Goal: Transaction & Acquisition: Book appointment/travel/reservation

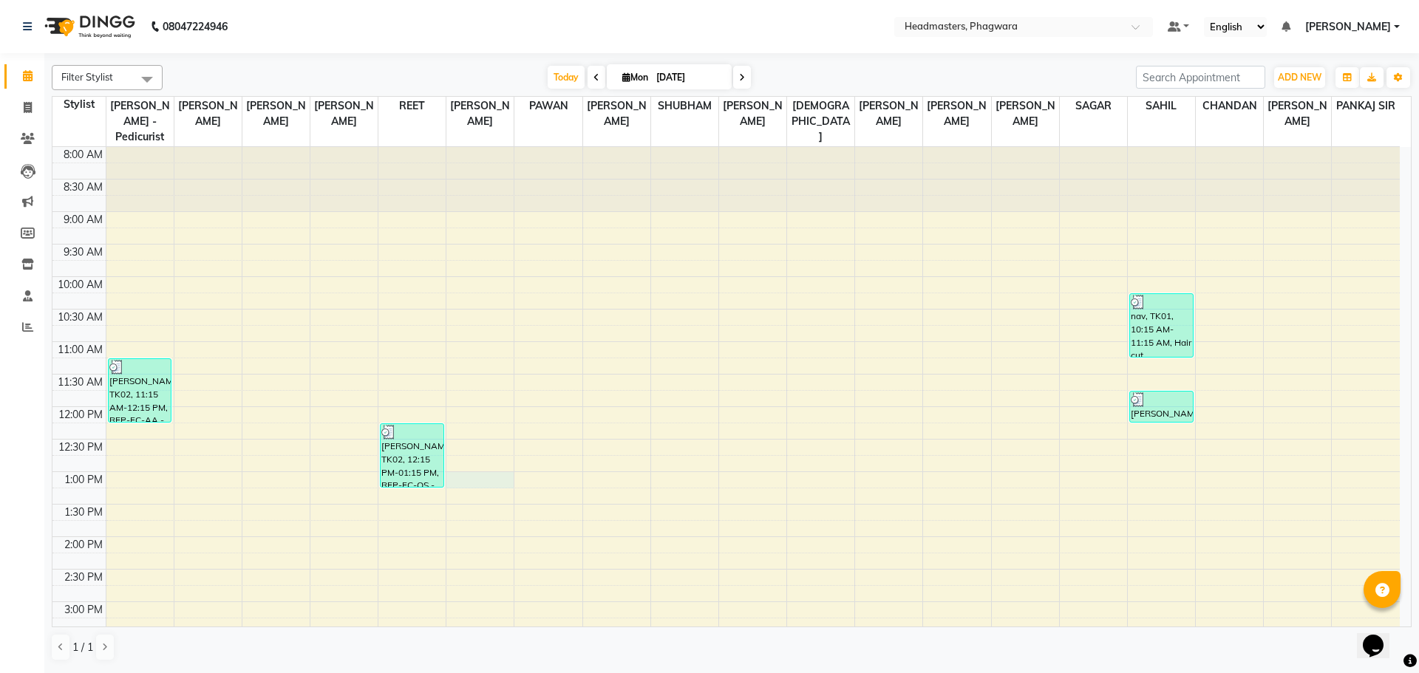
click at [481, 457] on div "8:00 AM 8:30 AM 9:00 AM 9:30 AM 10:00 AM 10:30 AM 11:00 AM 11:30 AM 12:00 PM 12…" at bounding box center [725, 569] width 1347 height 845
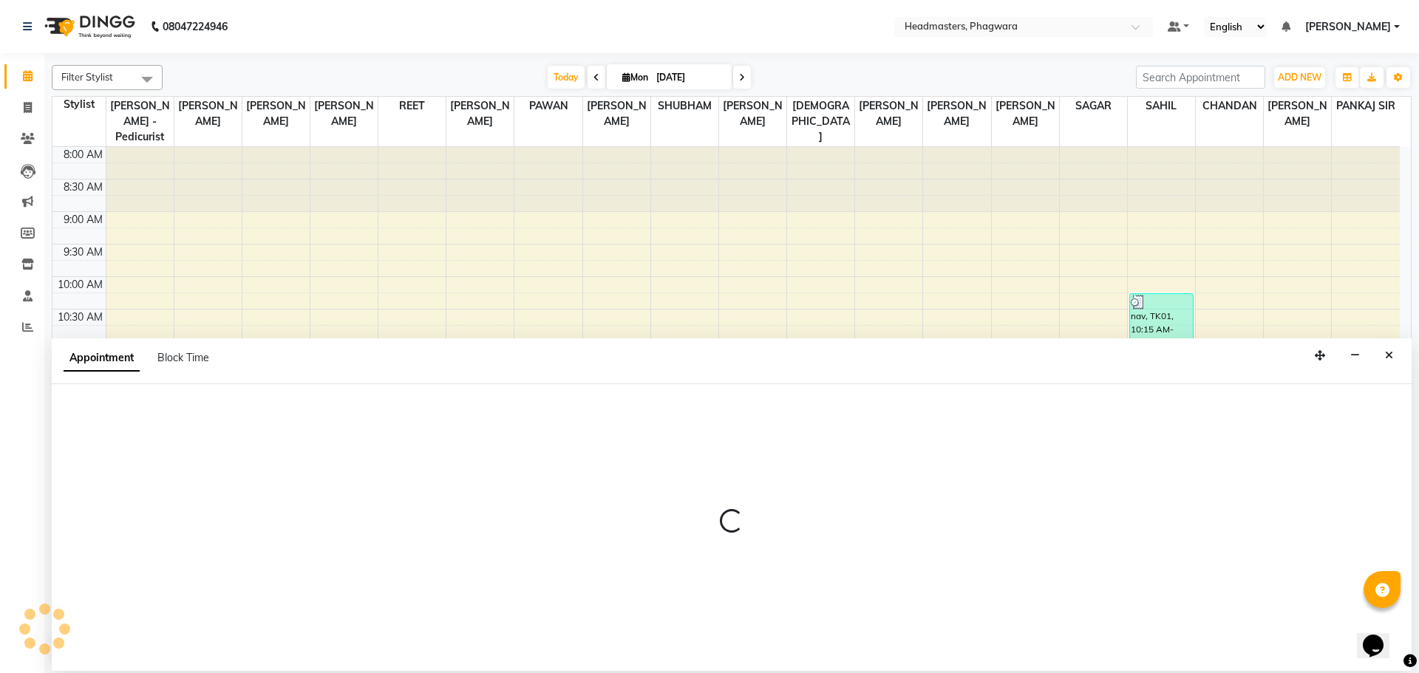
select select "71381"
select select "780"
select select "tentative"
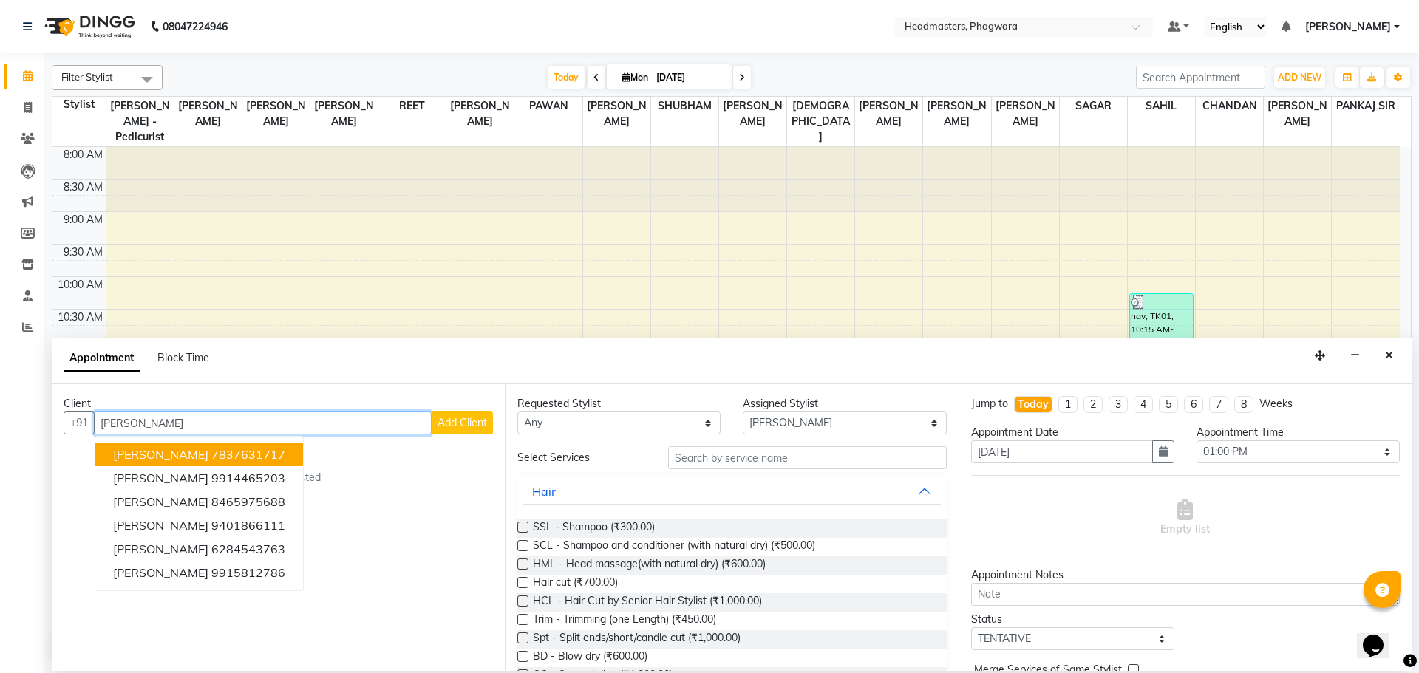
click at [211, 457] on ngb-highlight "7837631717" at bounding box center [248, 454] width 74 height 15
type input "7837631717"
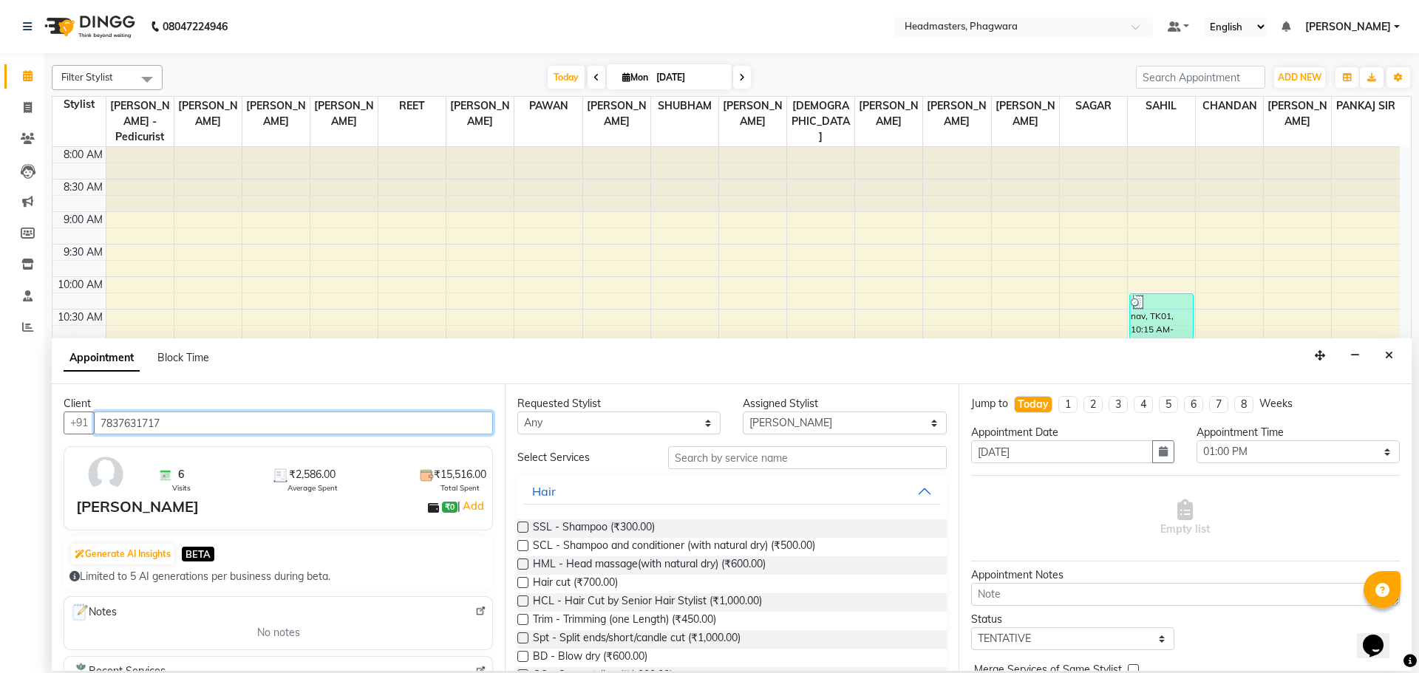
click at [220, 424] on input "7837631717" at bounding box center [293, 423] width 399 height 23
drag, startPoint x: 108, startPoint y: 424, endPoint x: 41, endPoint y: 420, distance: 67.3
click at [41, 420] on app-home "08047224946 Select Location × Headmasters, Phagwara Default Panel My Panel Engl…" at bounding box center [709, 335] width 1419 height 671
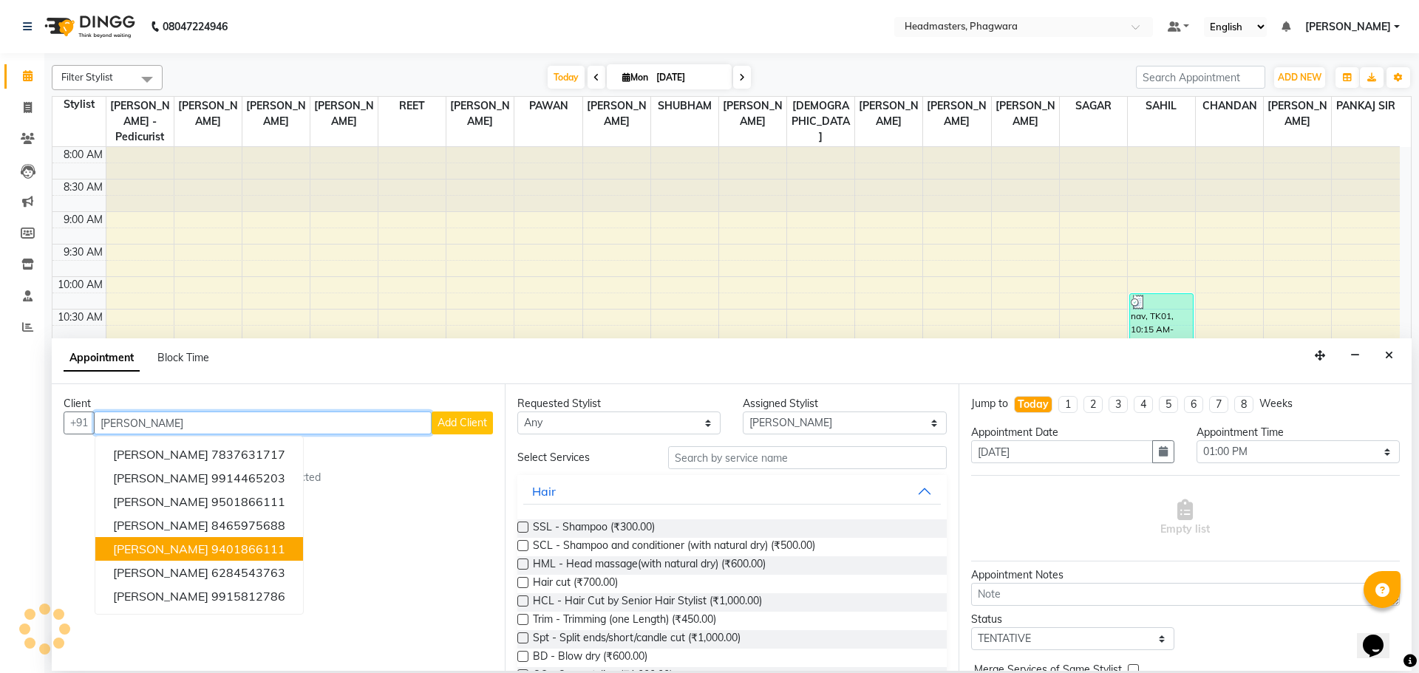
click at [132, 539] on button "[PERSON_NAME] 9401866111" at bounding box center [199, 549] width 208 height 24
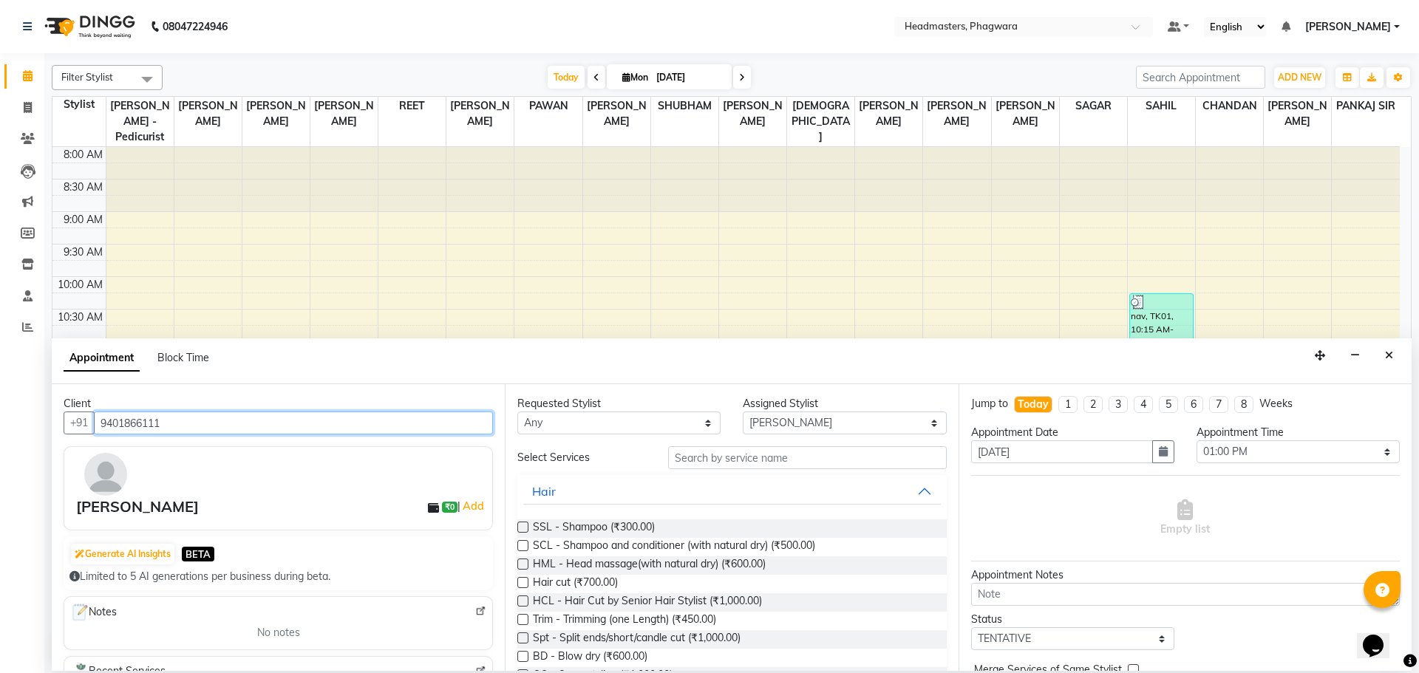
type input "9401866111"
click at [698, 457] on input "text" at bounding box center [807, 457] width 279 height 23
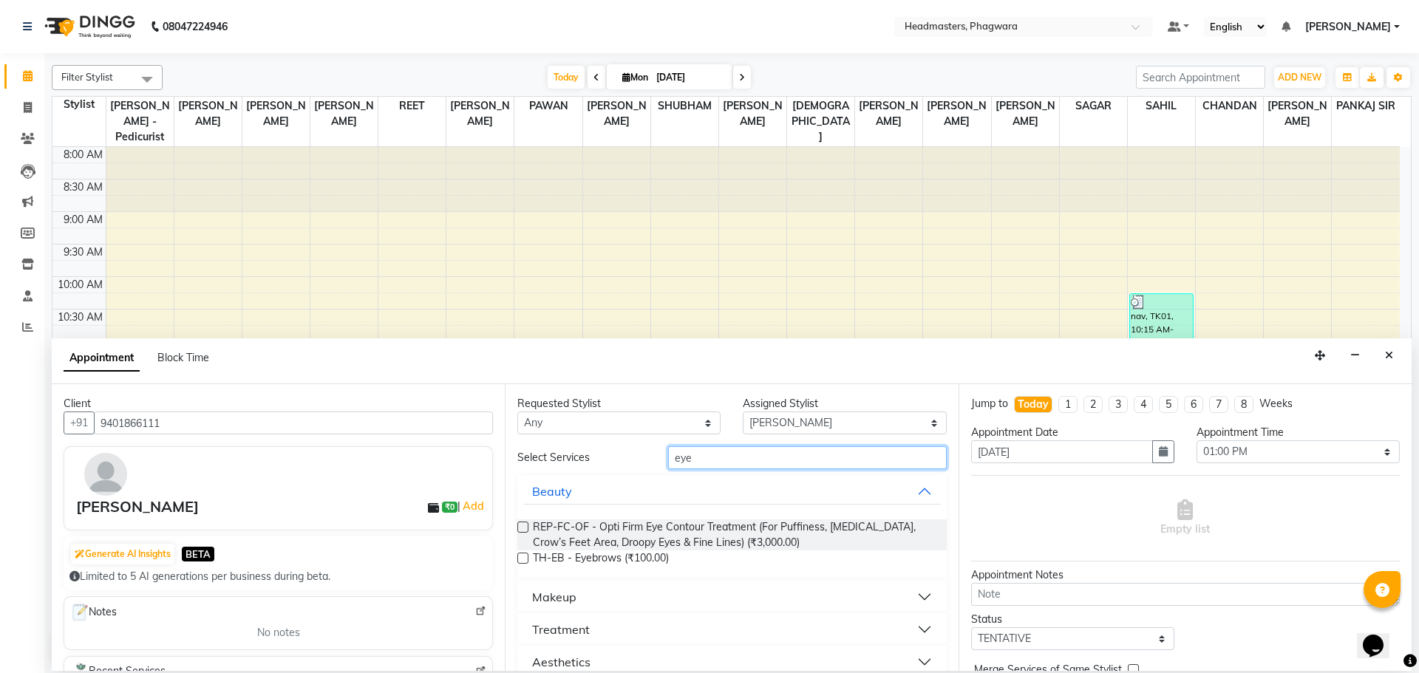
type input "eye"
click at [529, 560] on div "TH-EB - Eyebrows (₹100.00)" at bounding box center [731, 559] width 429 height 18
click at [527, 553] on label at bounding box center [522, 558] width 11 height 11
click at [527, 555] on input "checkbox" at bounding box center [522, 560] width 10 height 10
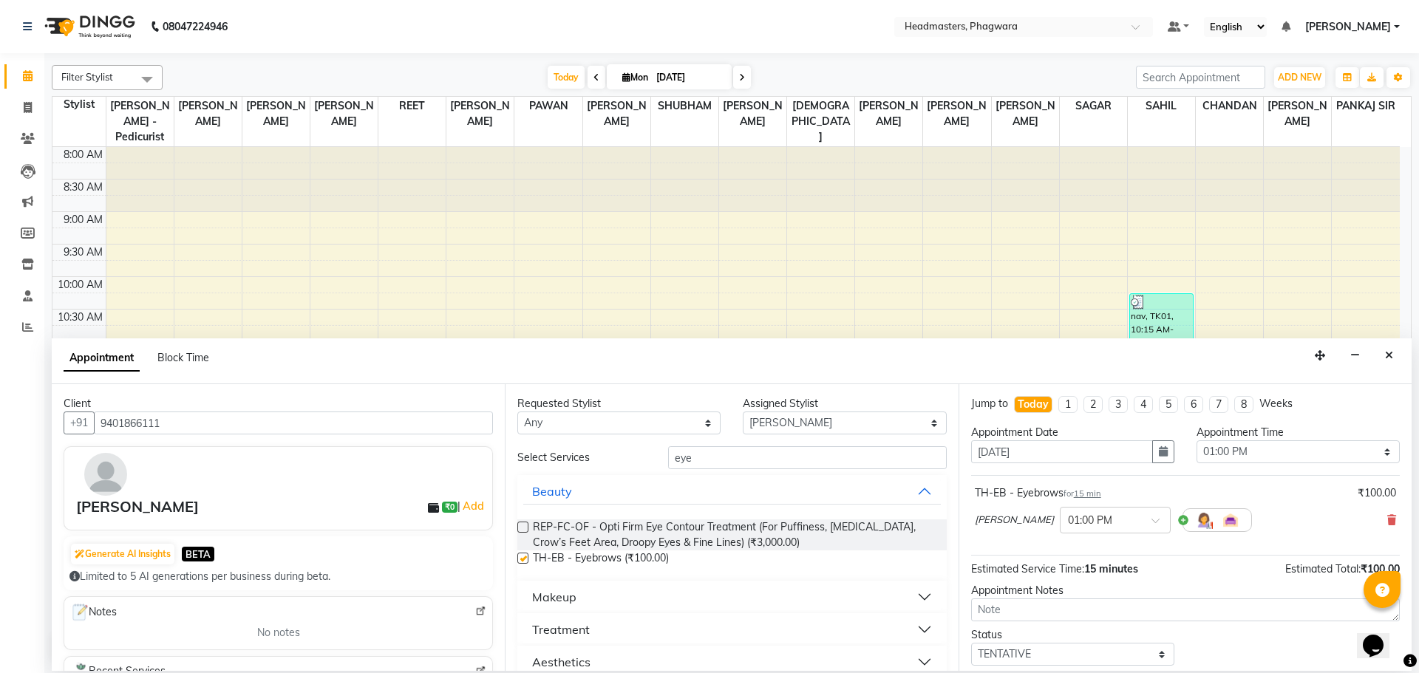
checkbox input "false"
drag, startPoint x: 713, startPoint y: 458, endPoint x: 553, endPoint y: 468, distance: 160.7
click at [553, 468] on div "Select Services eye" at bounding box center [731, 457] width 451 height 23
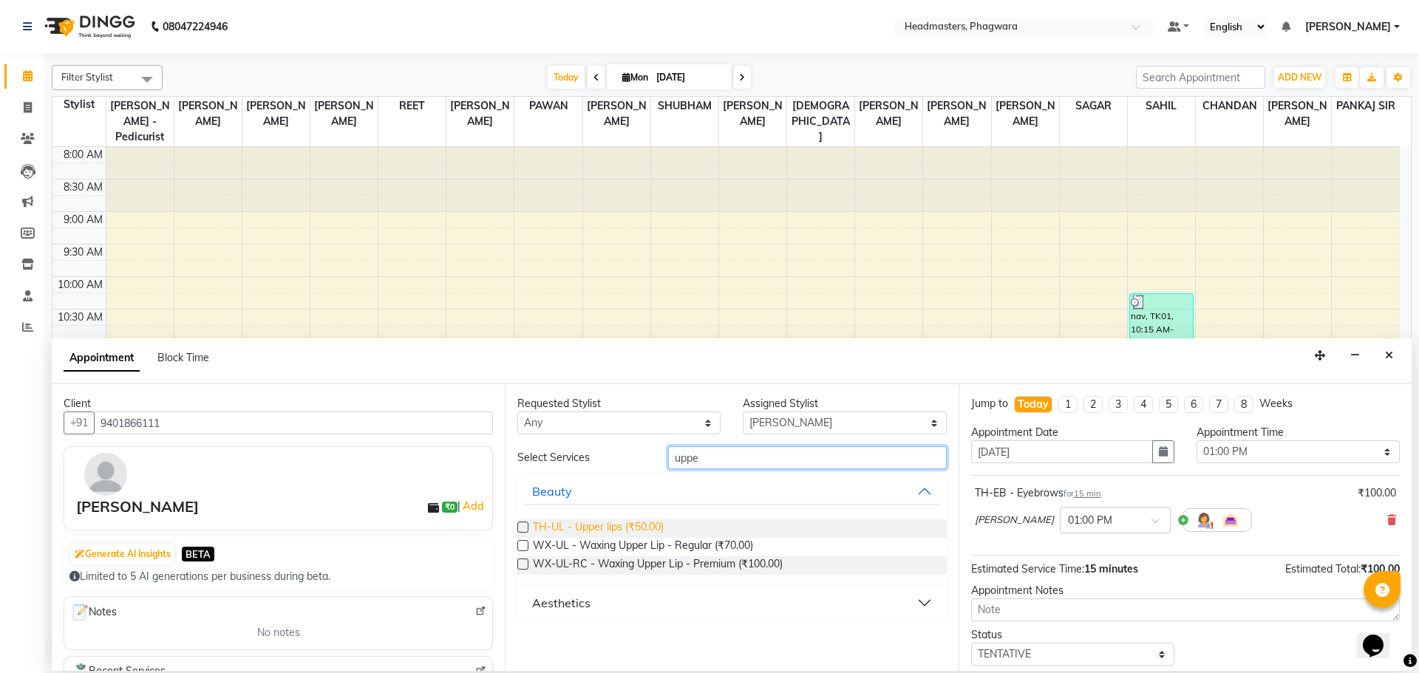
type input "uppe"
click at [541, 523] on span "TH-UL - Upper lips (₹50.00)" at bounding box center [598, 528] width 131 height 18
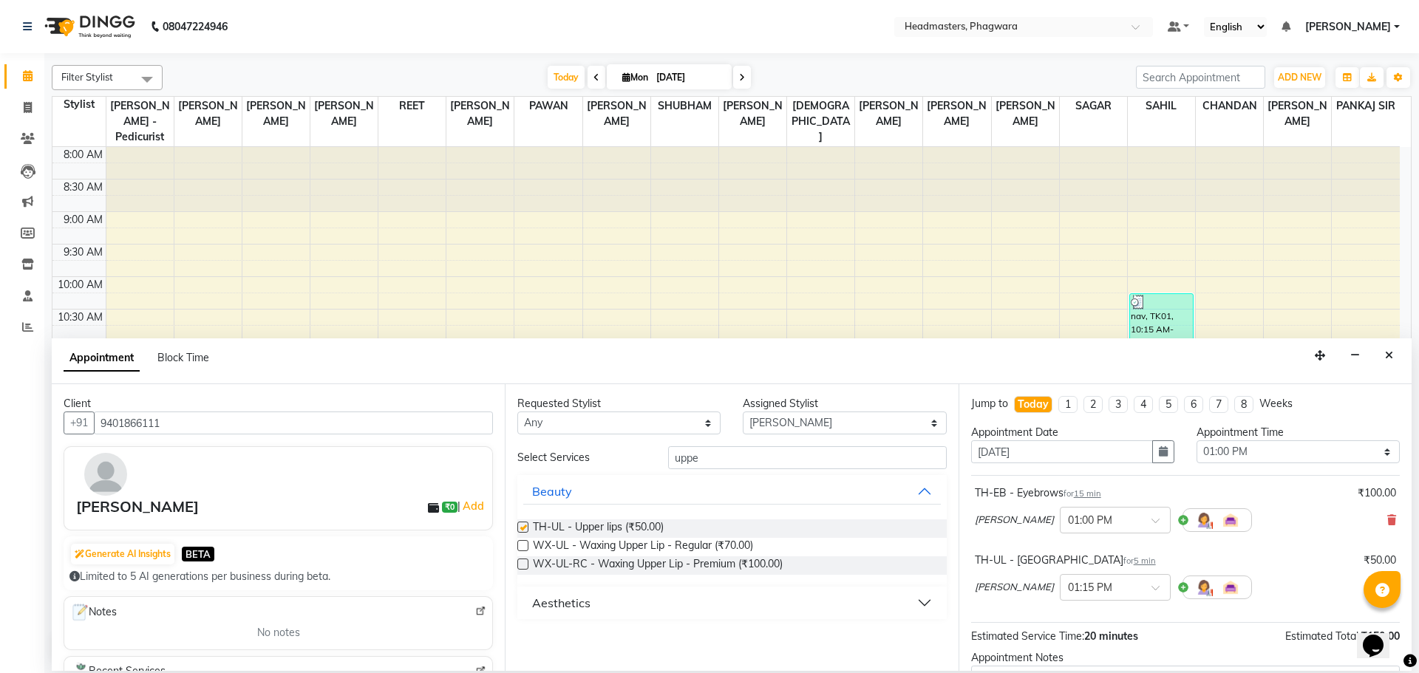
checkbox input "false"
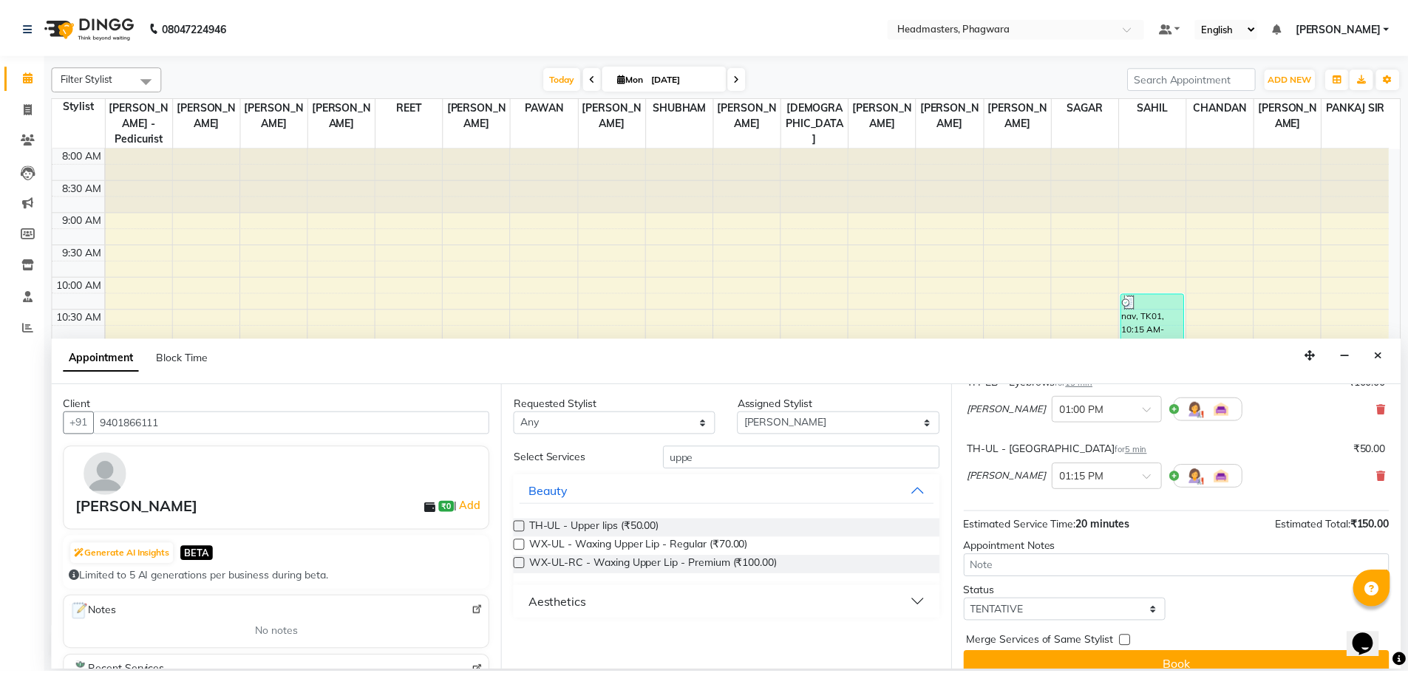
scroll to position [131, 0]
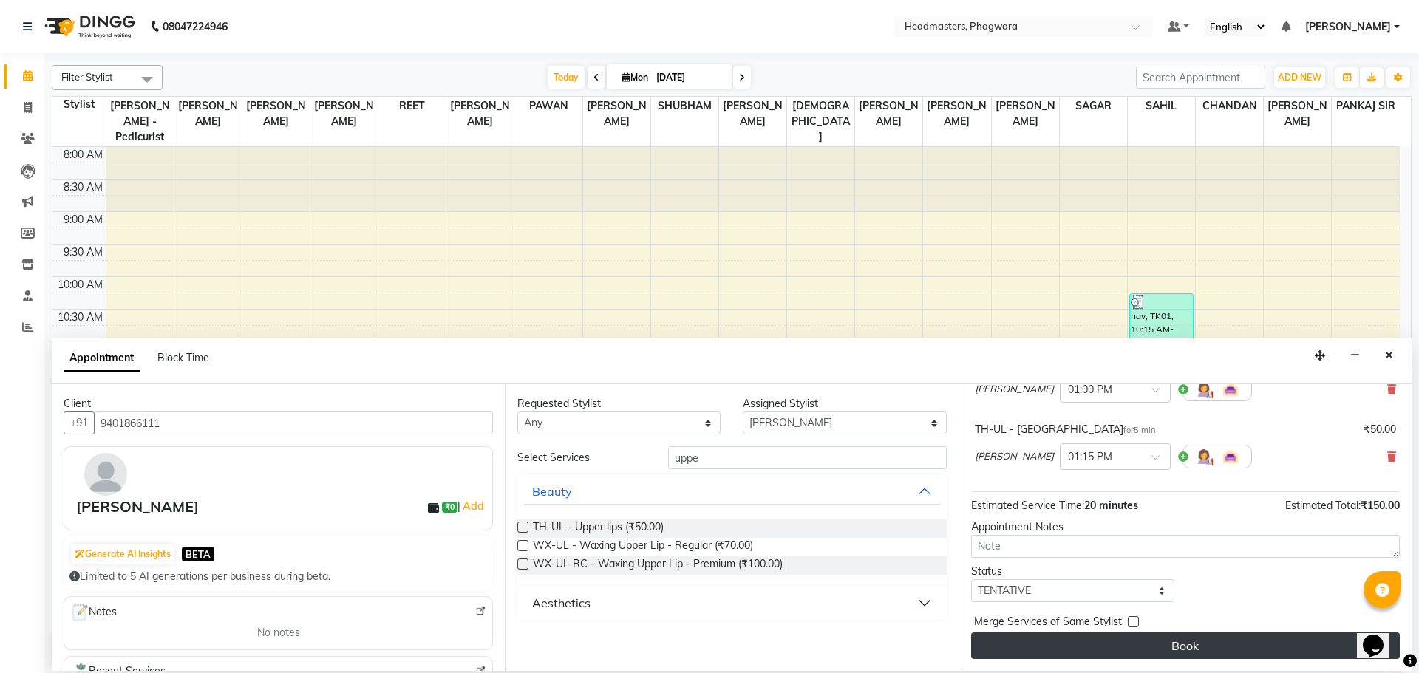
click at [1261, 644] on button "Book" at bounding box center [1185, 645] width 429 height 27
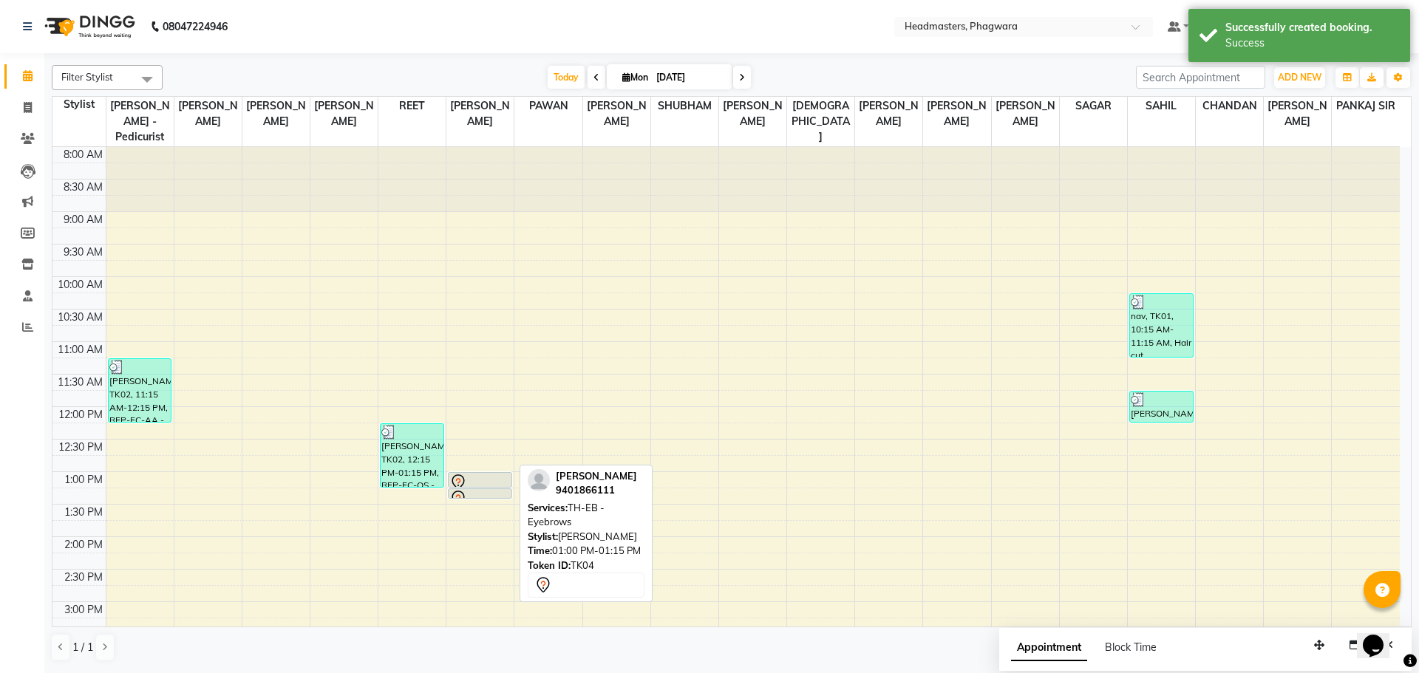
click at [460, 484] on div at bounding box center [480, 487] width 63 height 6
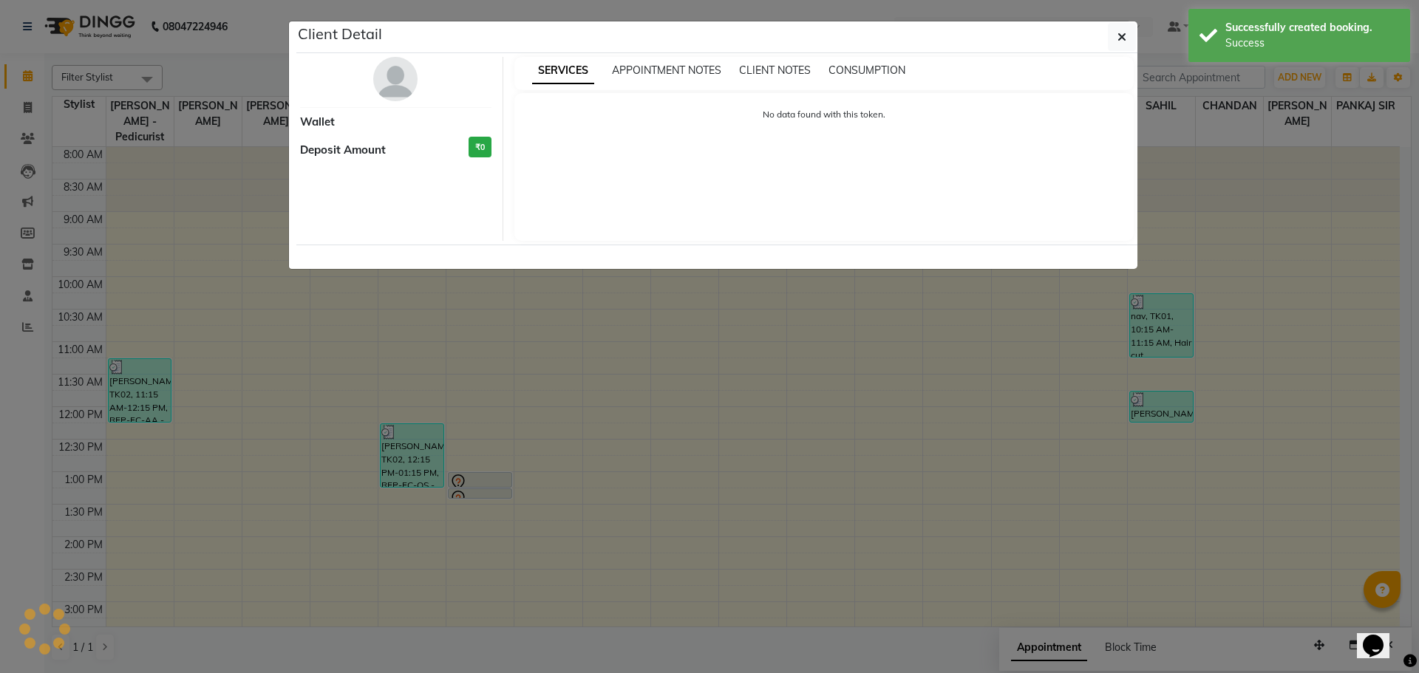
select select "7"
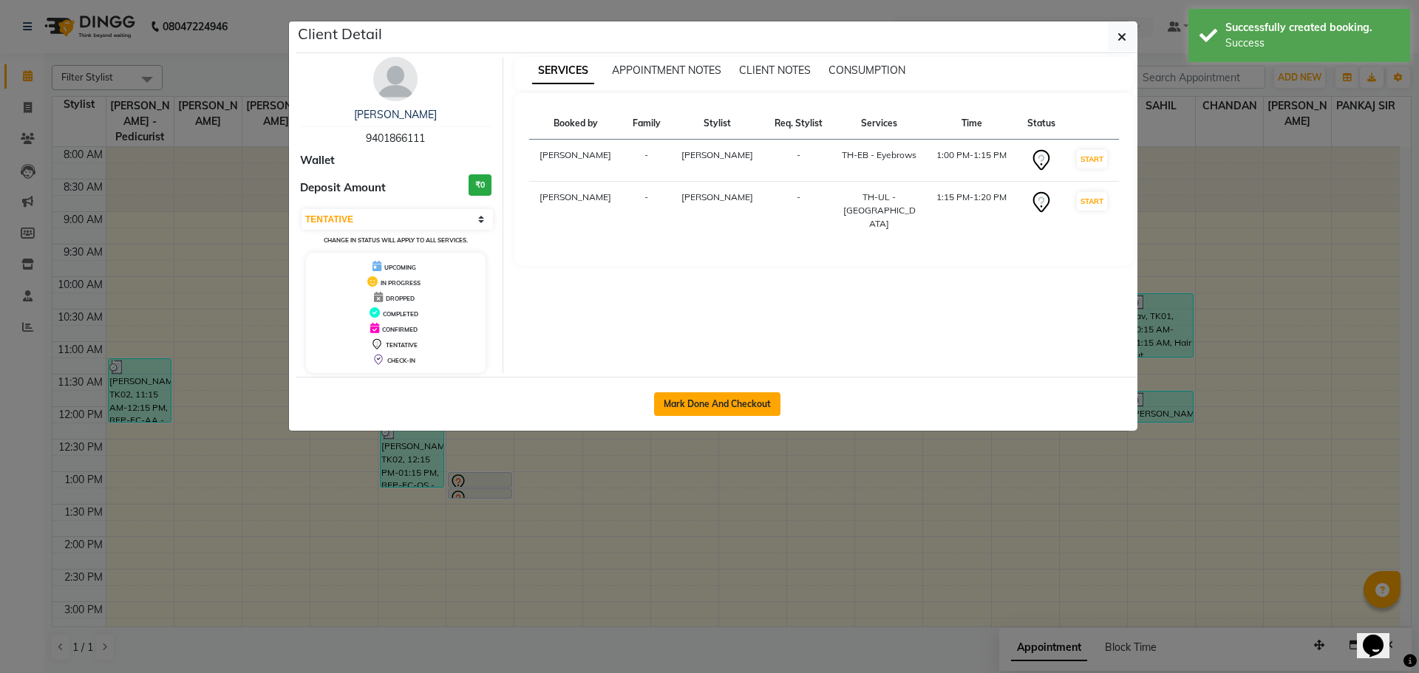
click at [695, 392] on button "Mark Done And Checkout" at bounding box center [717, 404] width 126 height 24
select select "service"
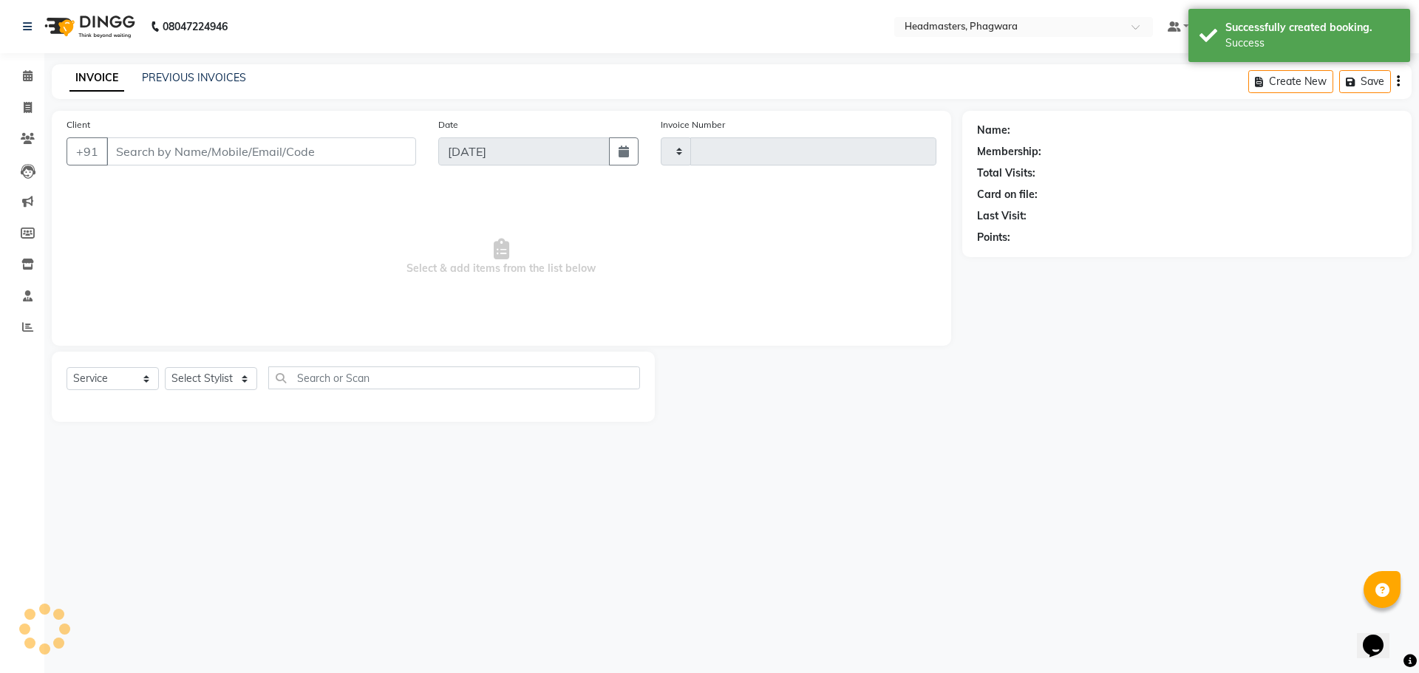
type input "1001"
select select "7888"
type input "9401866111"
select select "71381"
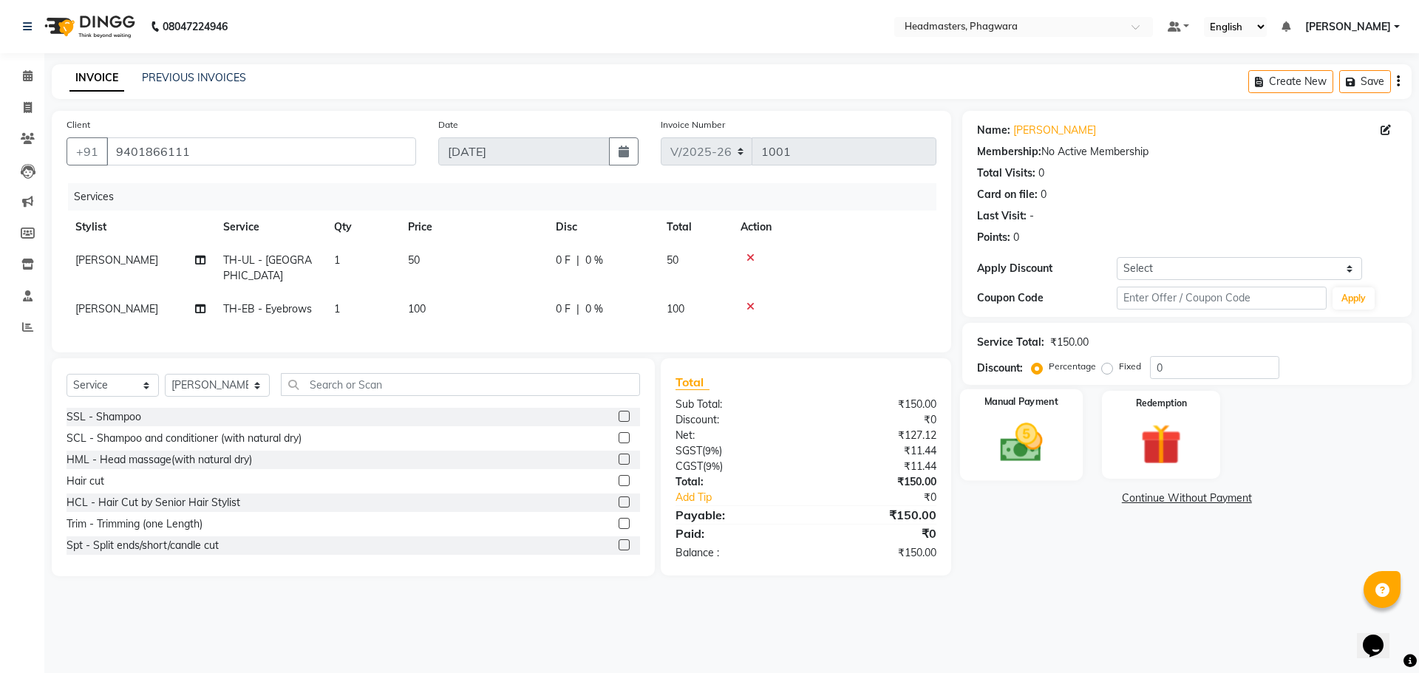
click at [1065, 451] on div "Manual Payment" at bounding box center [1020, 434] width 123 height 91
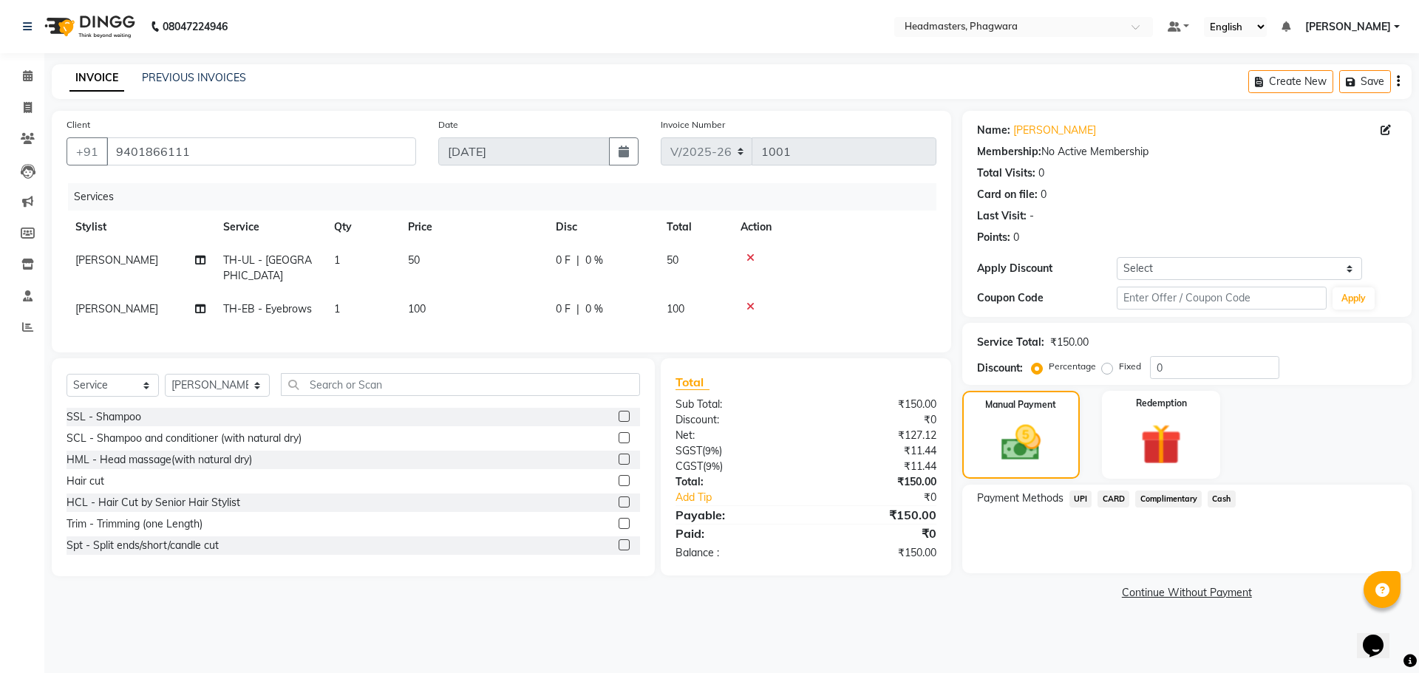
click at [1225, 499] on span "Cash" at bounding box center [1221, 499] width 28 height 17
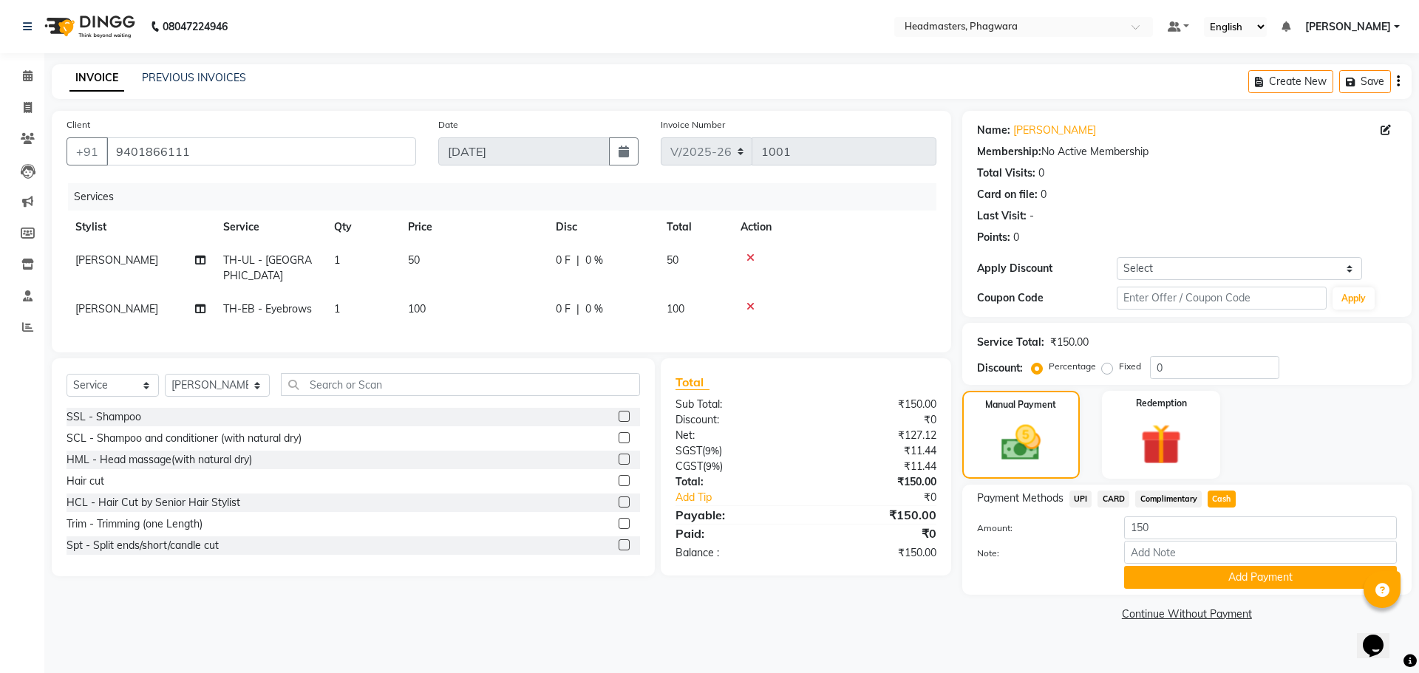
click at [1221, 589] on div "Payment Methods UPI CARD Complimentary Cash Amount: 150 Note: Add Payment" at bounding box center [1186, 540] width 449 height 110
click at [1222, 580] on button "Add Payment" at bounding box center [1260, 577] width 273 height 23
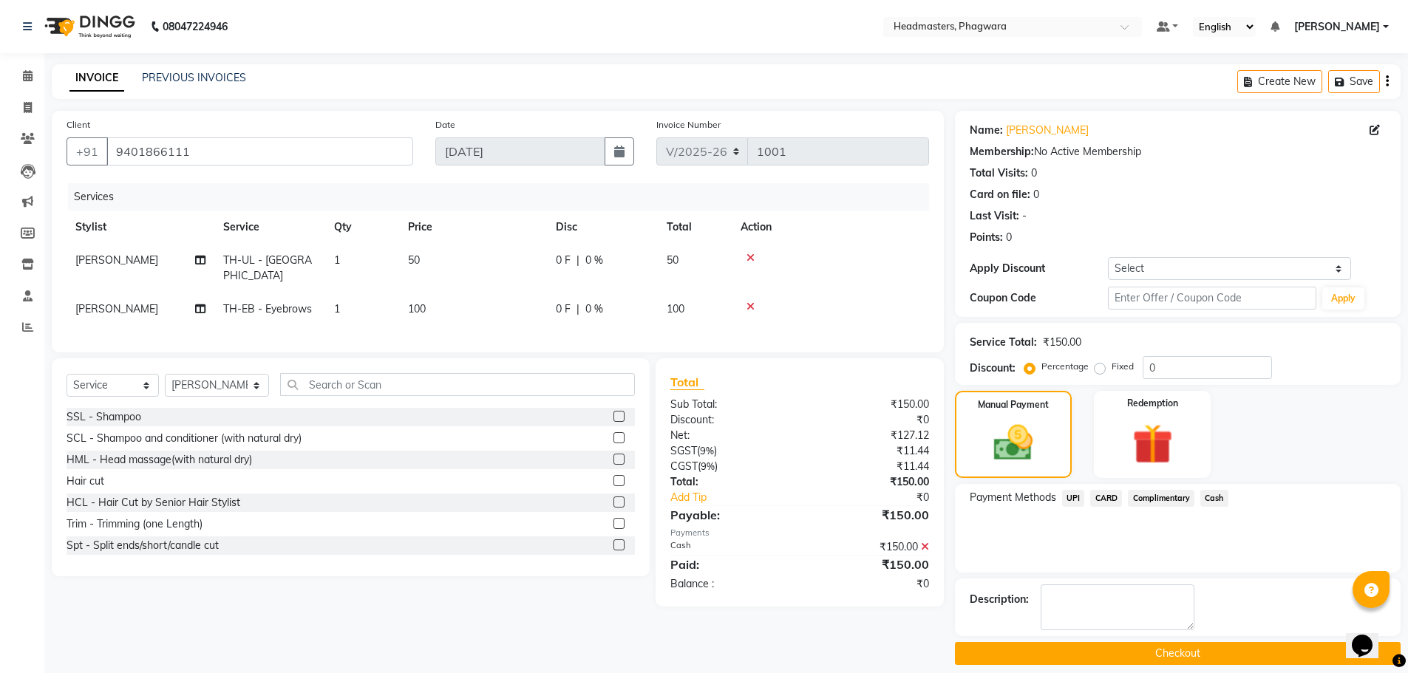
click at [1179, 635] on div "Description:" at bounding box center [1178, 608] width 446 height 58
click at [1179, 647] on button "Checkout" at bounding box center [1178, 653] width 446 height 23
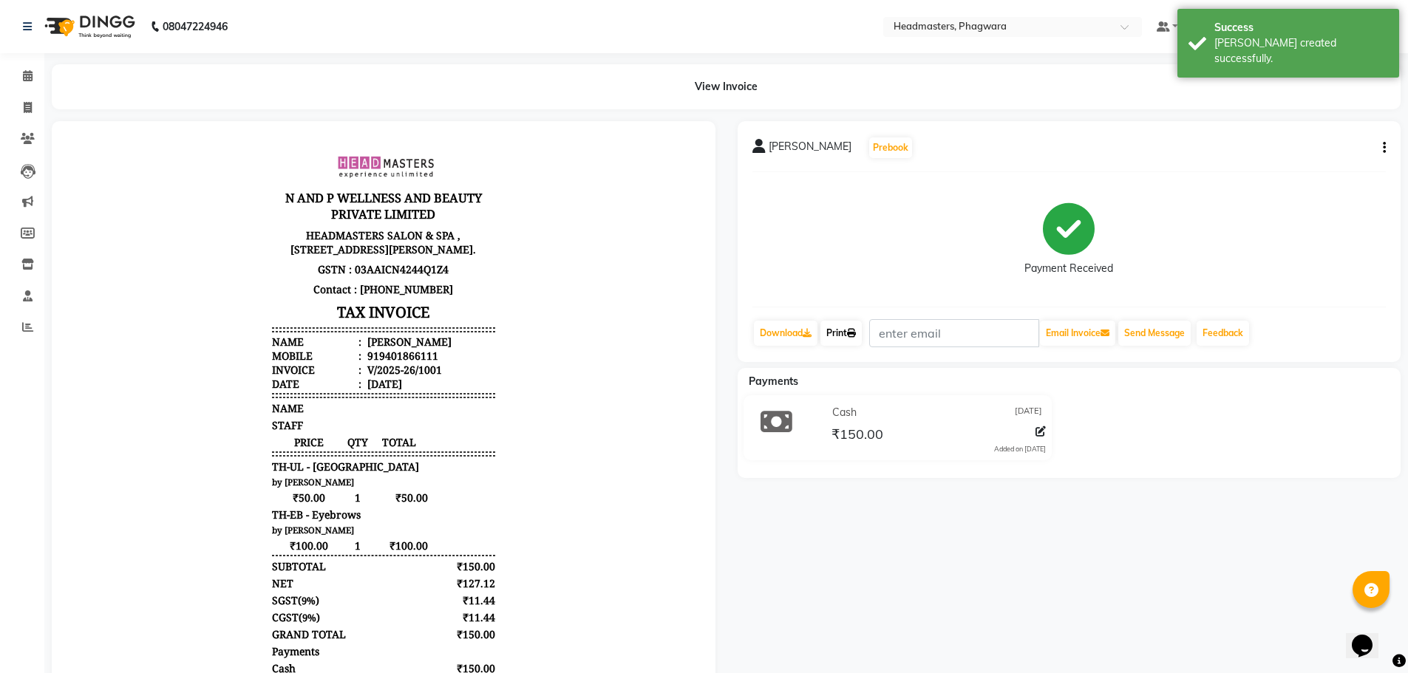
click at [836, 337] on link "Print" at bounding box center [840, 333] width 41 height 25
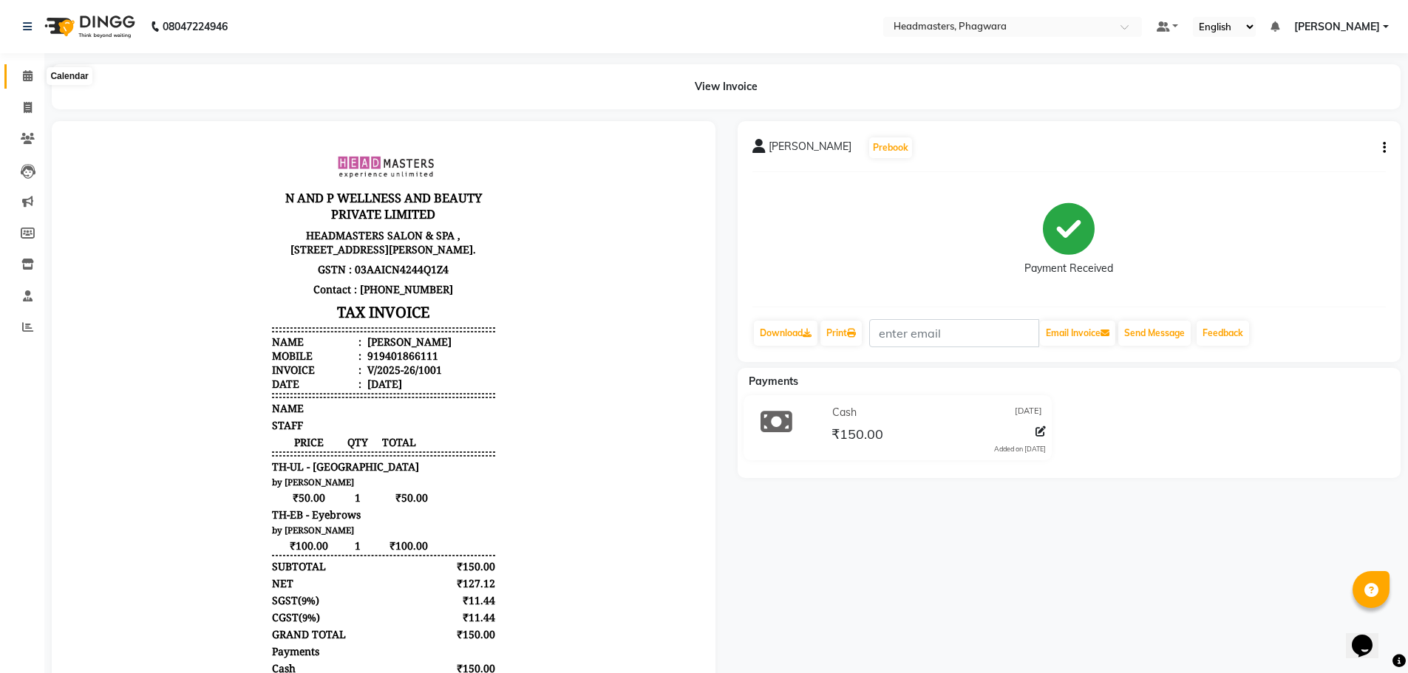
click at [28, 70] on icon at bounding box center [28, 75] width 10 height 11
